Goal: Obtain resource: Obtain resource

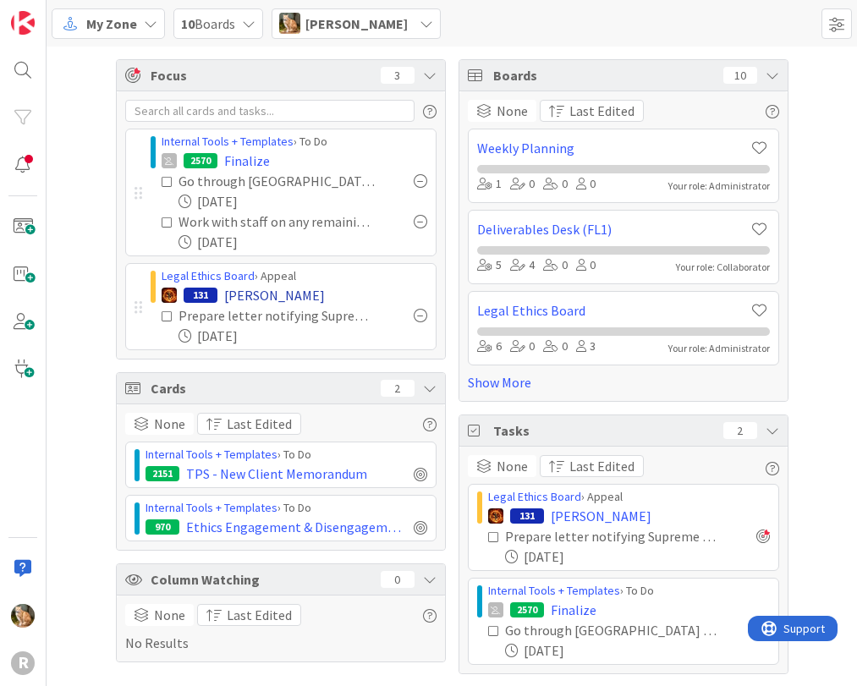
click at [255, 291] on span "[PERSON_NAME]" at bounding box center [274, 295] width 101 height 20
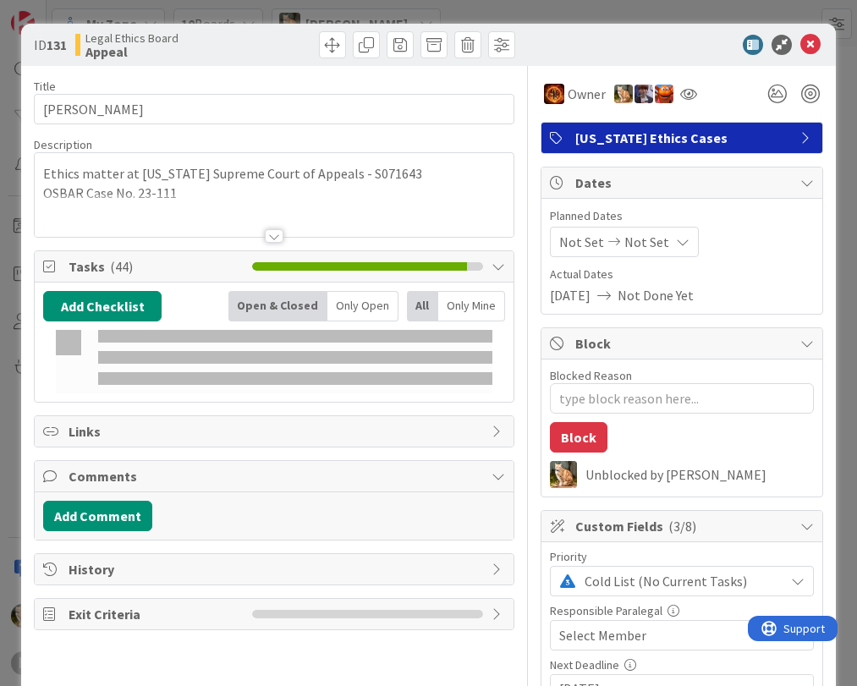
type textarea "x"
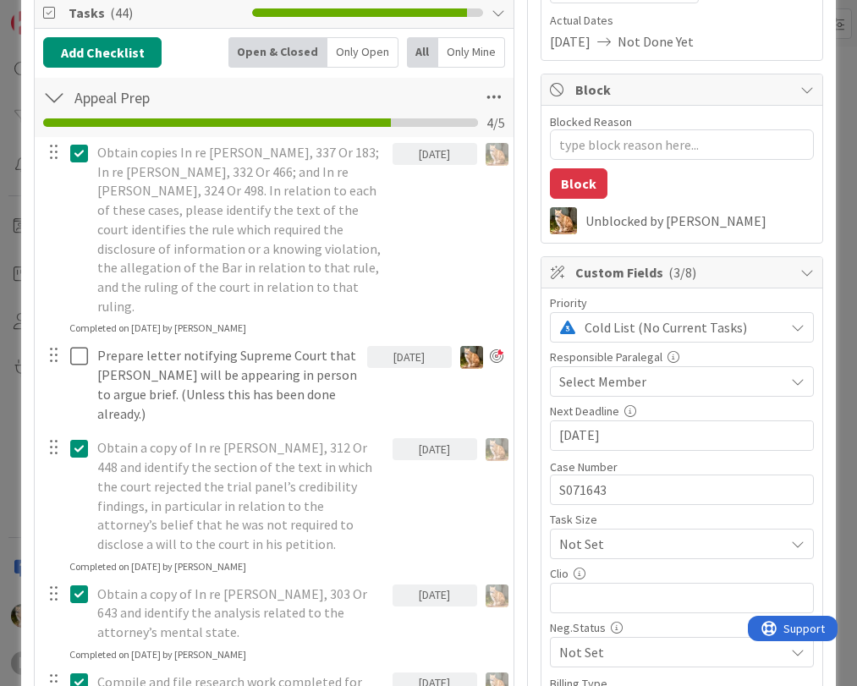
scroll to position [338, 0]
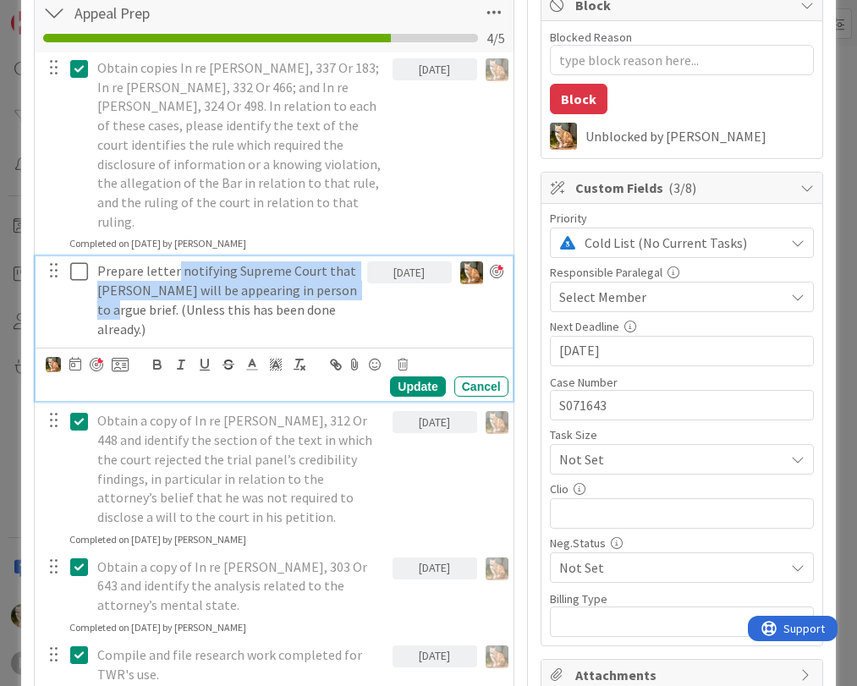
drag, startPoint x: 175, startPoint y: 250, endPoint x: 121, endPoint y: 291, distance: 67.7
click at [121, 291] on p "Prepare letter notifying Supreme Court that [PERSON_NAME] will be appearing in …" at bounding box center [228, 299] width 263 height 77
copy p "notifying Supreme Court that [PERSON_NAME] will be appearing in person to argue…"
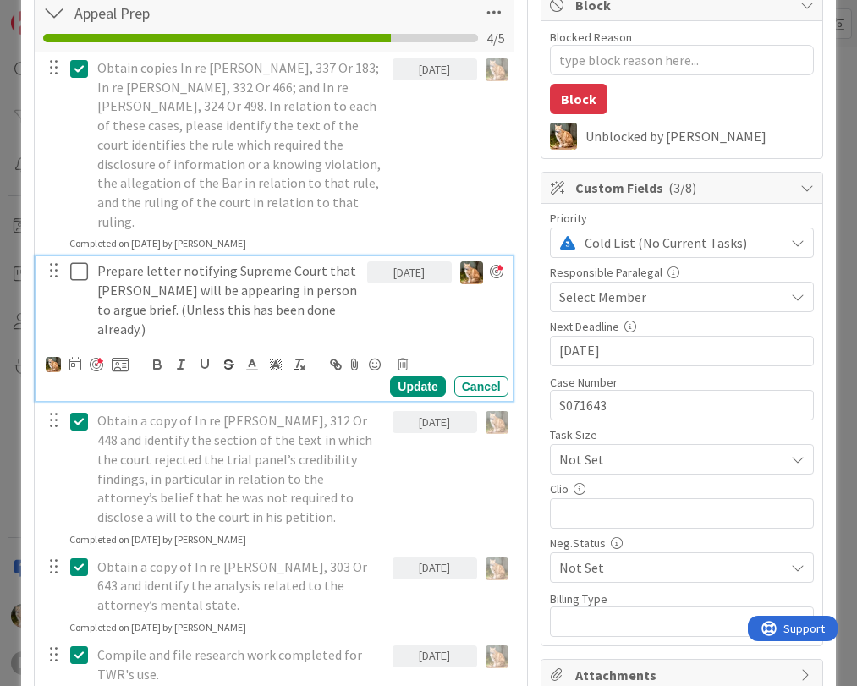
click at [370, 291] on div "[DATE]" at bounding box center [409, 299] width 85 height 87
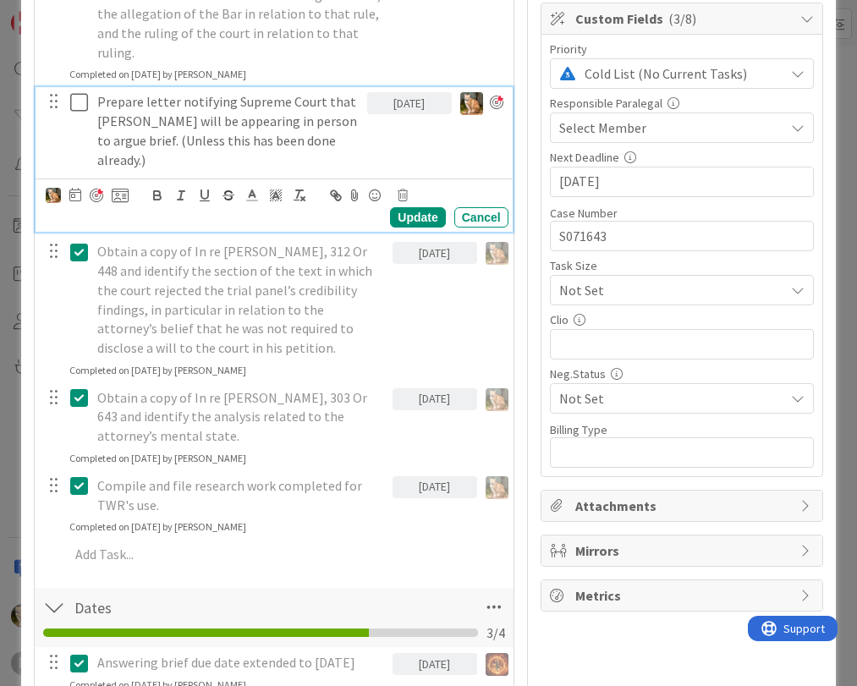
scroll to position [592, 0]
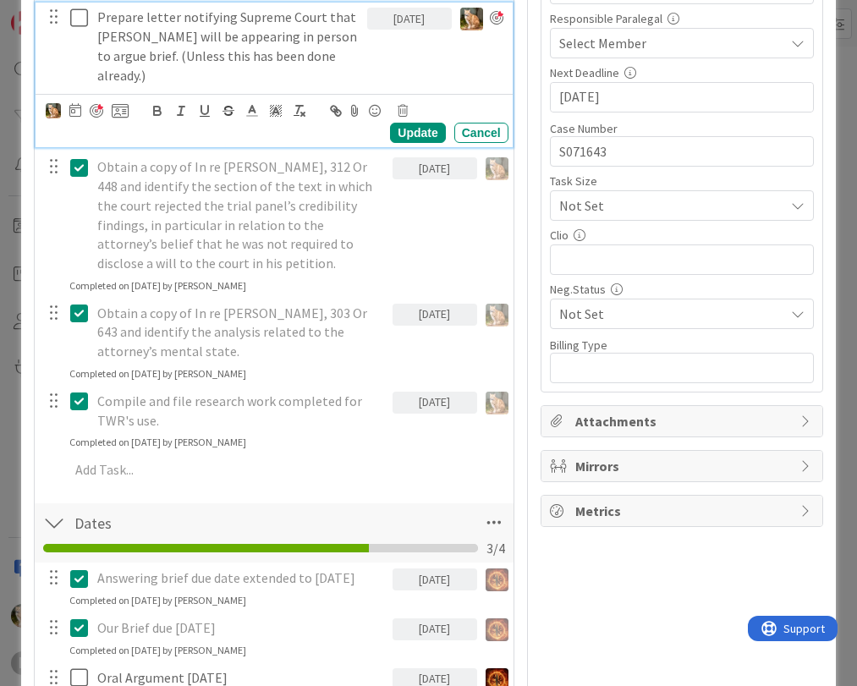
click at [393, 233] on div "[DATE]" at bounding box center [434, 214] width 85 height 125
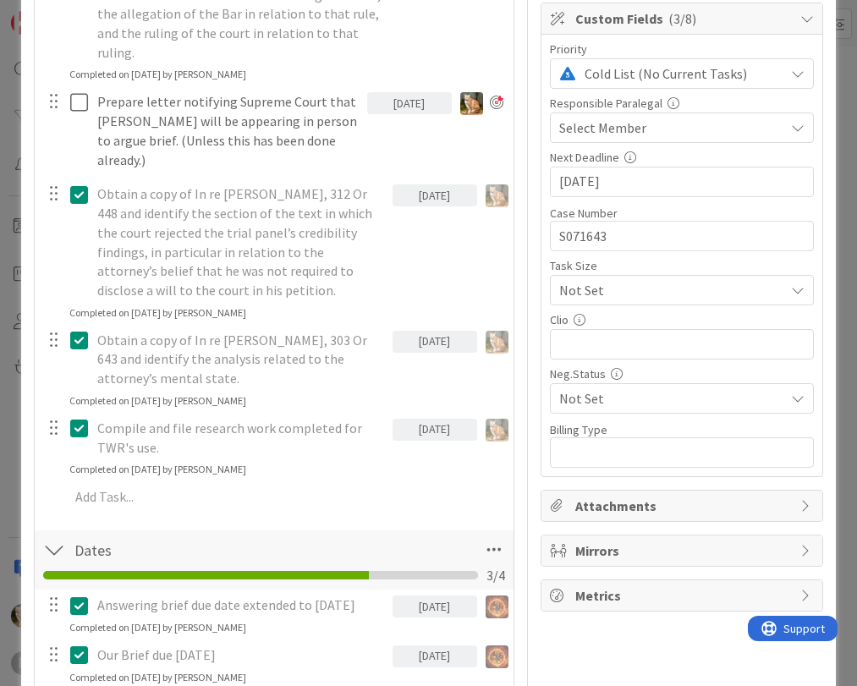
scroll to position [338, 0]
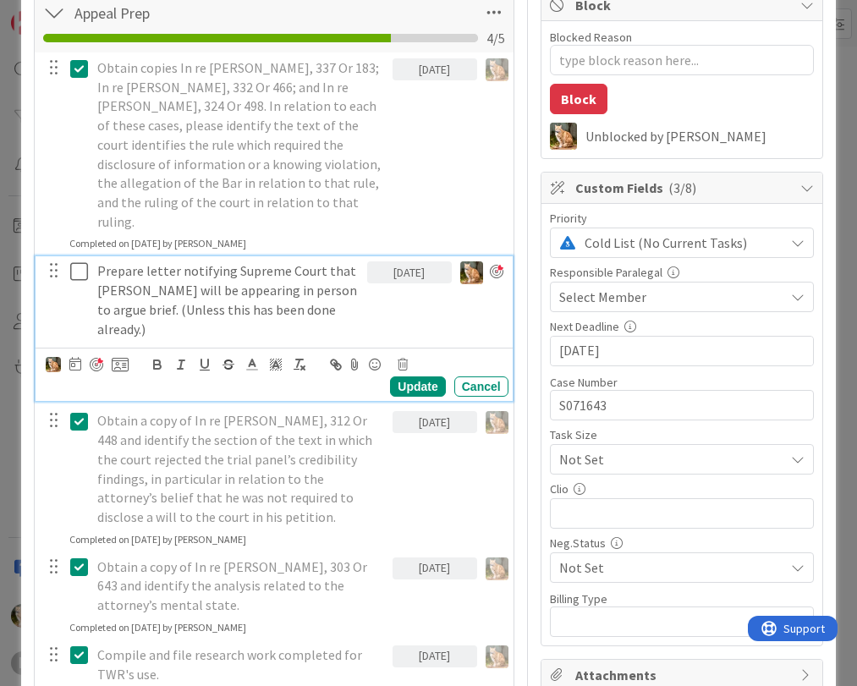
click at [83, 261] on icon at bounding box center [82, 271] width 25 height 20
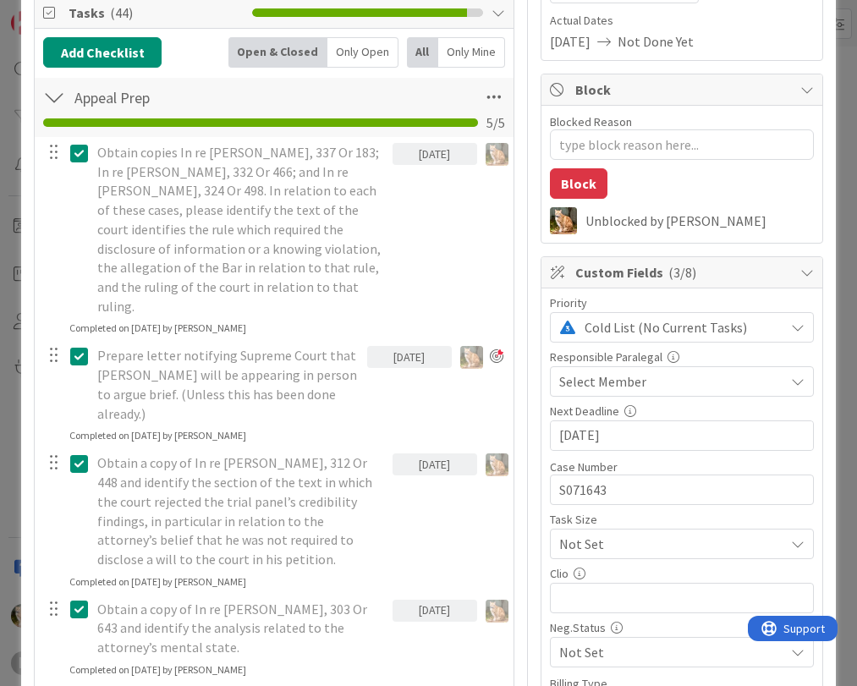
scroll to position [0, 0]
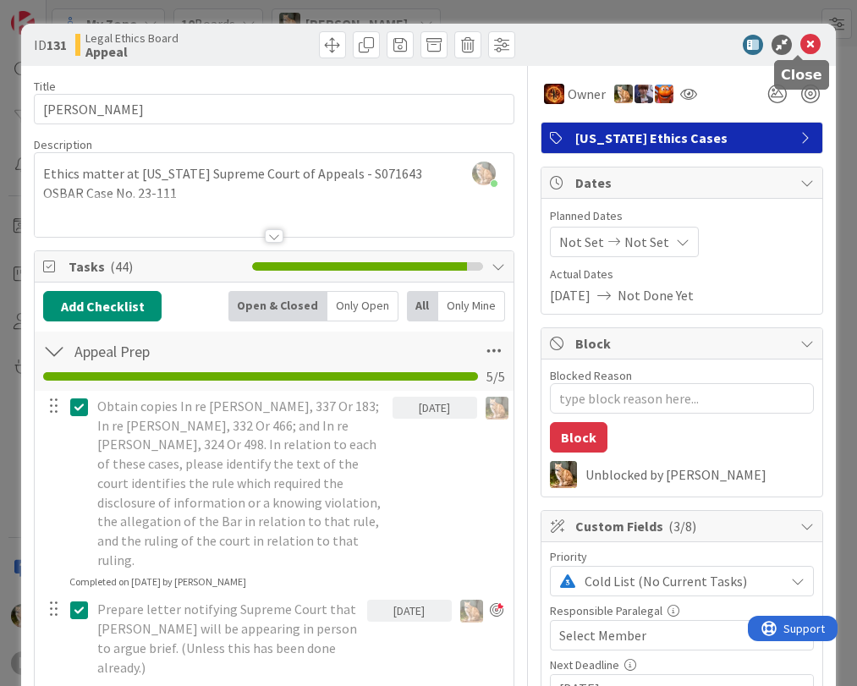
click at [800, 42] on icon at bounding box center [810, 45] width 20 height 20
click at [800, 46] on icon at bounding box center [810, 45] width 20 height 20
click at [800, 47] on icon at bounding box center [810, 45] width 20 height 20
